Goal: Task Accomplishment & Management: Manage account settings

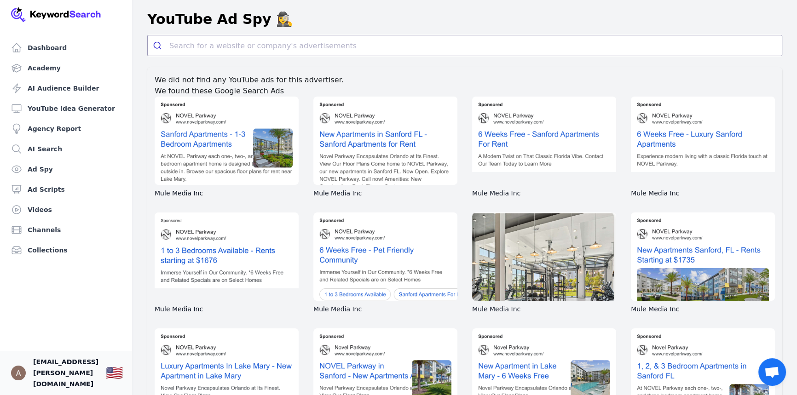
click at [55, 375] on span "[EMAIL_ADDRESS][PERSON_NAME][DOMAIN_NAME]" at bounding box center [65, 372] width 65 height 33
click at [18, 374] on img "Open user button" at bounding box center [18, 373] width 15 height 15
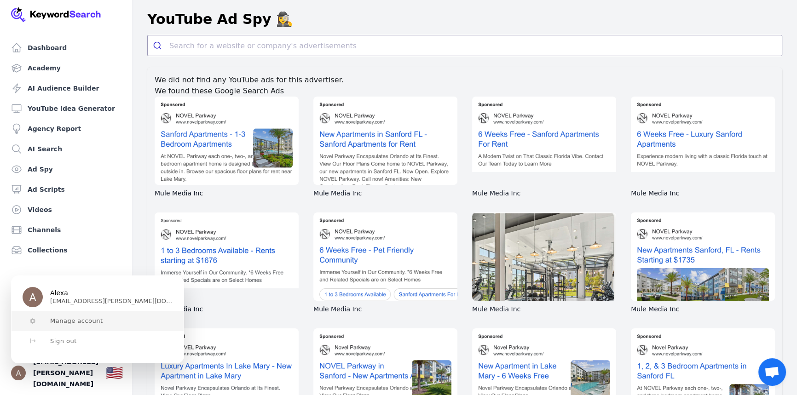
click at [69, 316] on button "Manage account" at bounding box center [97, 321] width 172 height 20
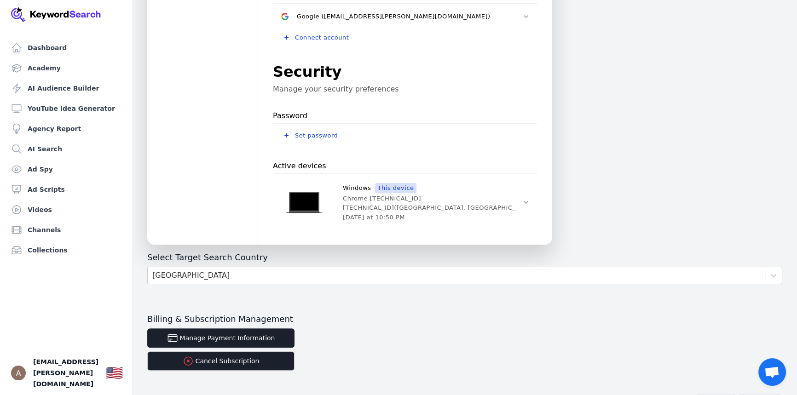
scroll to position [281, 0]
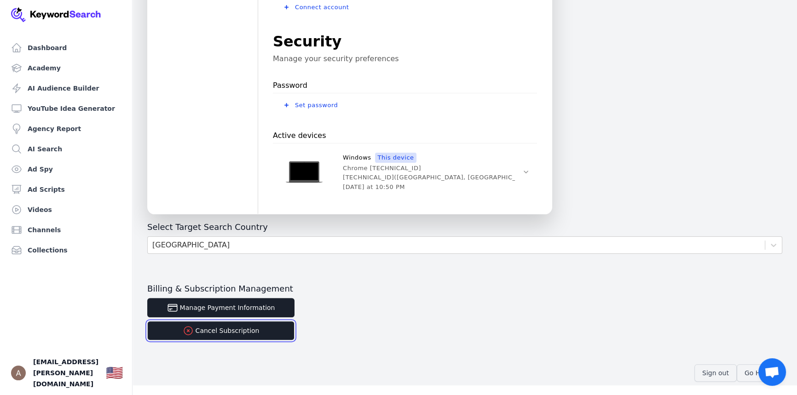
click at [224, 332] on button "Cancel Subscription" at bounding box center [220, 330] width 147 height 19
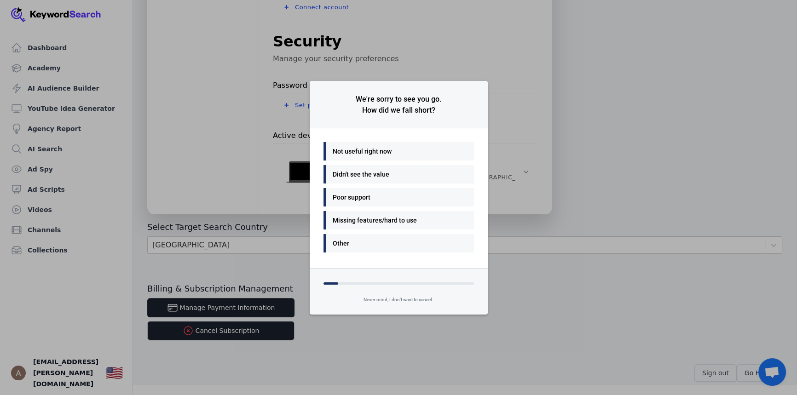
click at [373, 179] on div "Didn't see the value" at bounding box center [396, 174] width 127 height 11
click at [354, 196] on div "Easy to use" at bounding box center [396, 197] width 127 height 11
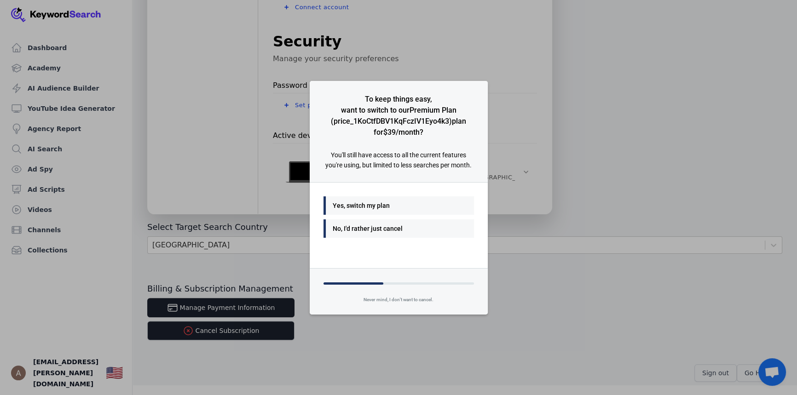
click at [373, 226] on div "No, I'd rather just cancel" at bounding box center [396, 228] width 127 height 11
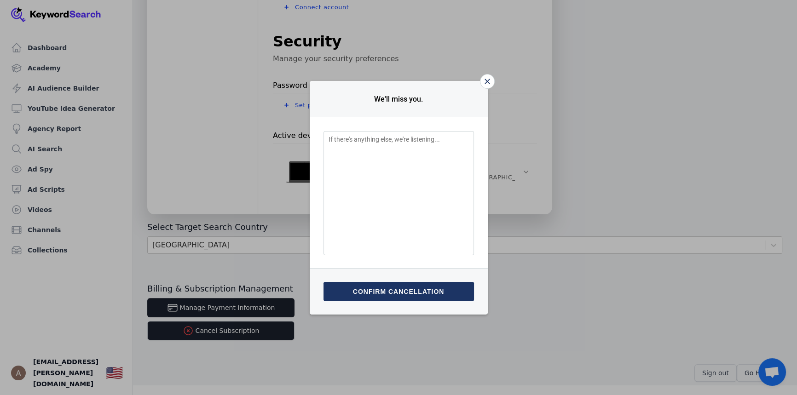
click at [375, 289] on button "Confirm cancellation" at bounding box center [398, 291] width 150 height 19
